Goal: Information Seeking & Learning: Learn about a topic

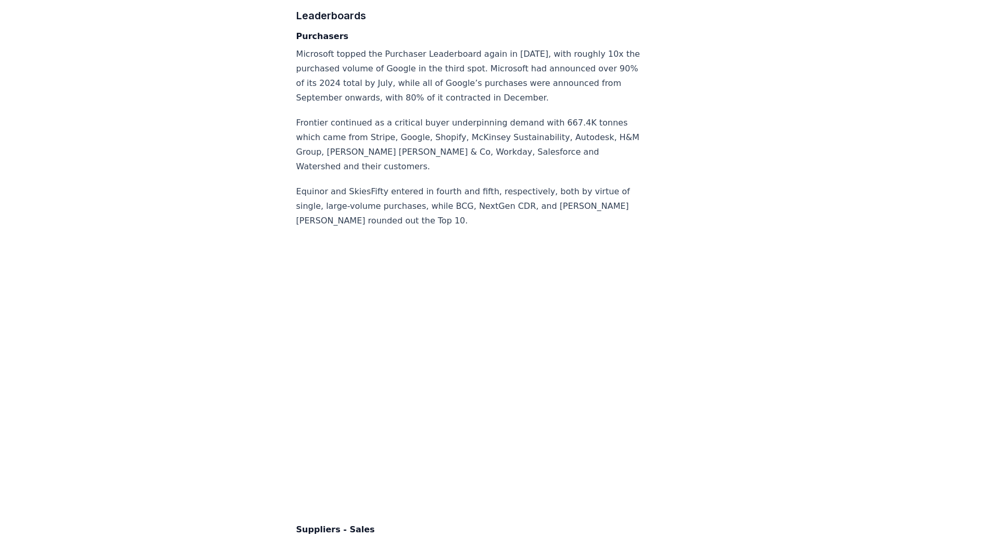
scroll to position [6250, 0]
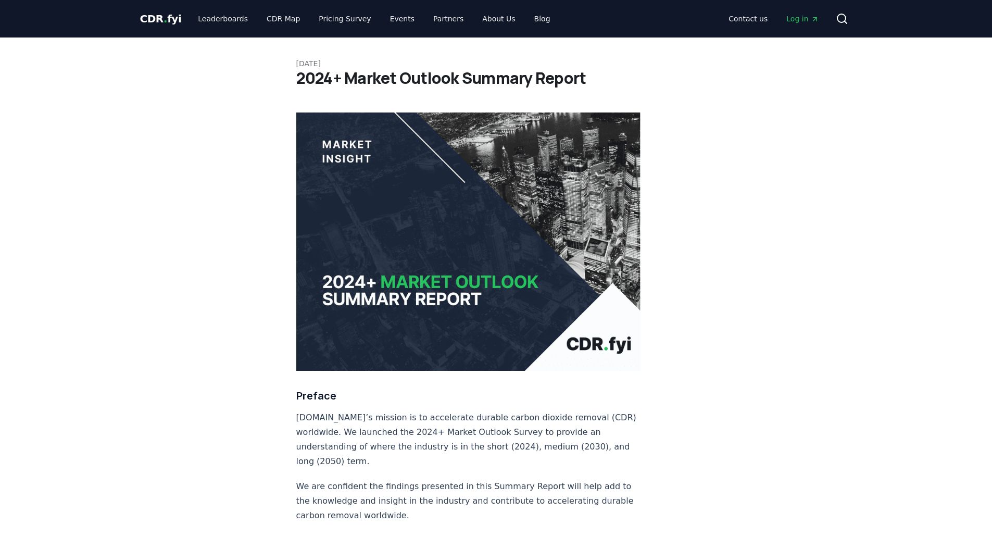
scroll to position [6327, 0]
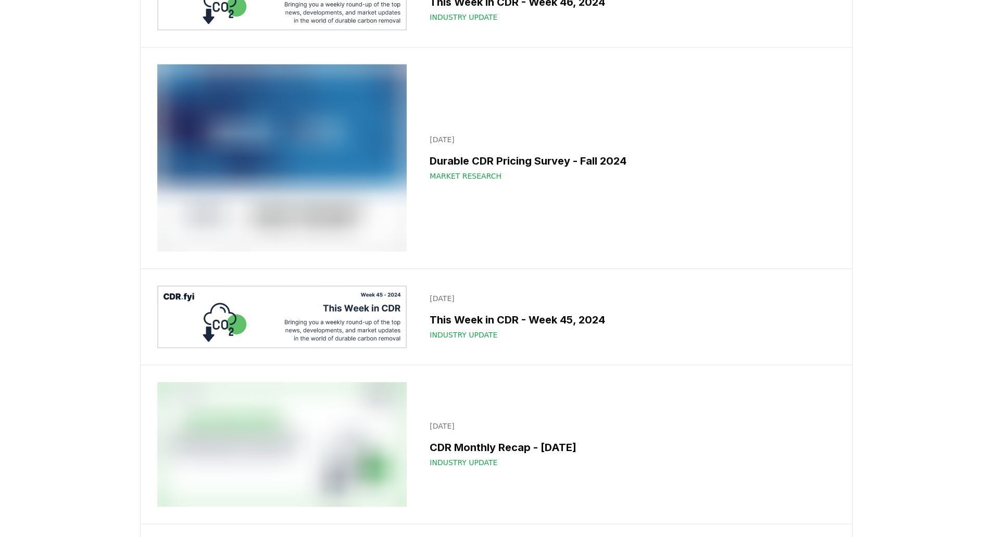
scroll to position [13401, 0]
